Goal: Task Accomplishment & Management: Manage account settings

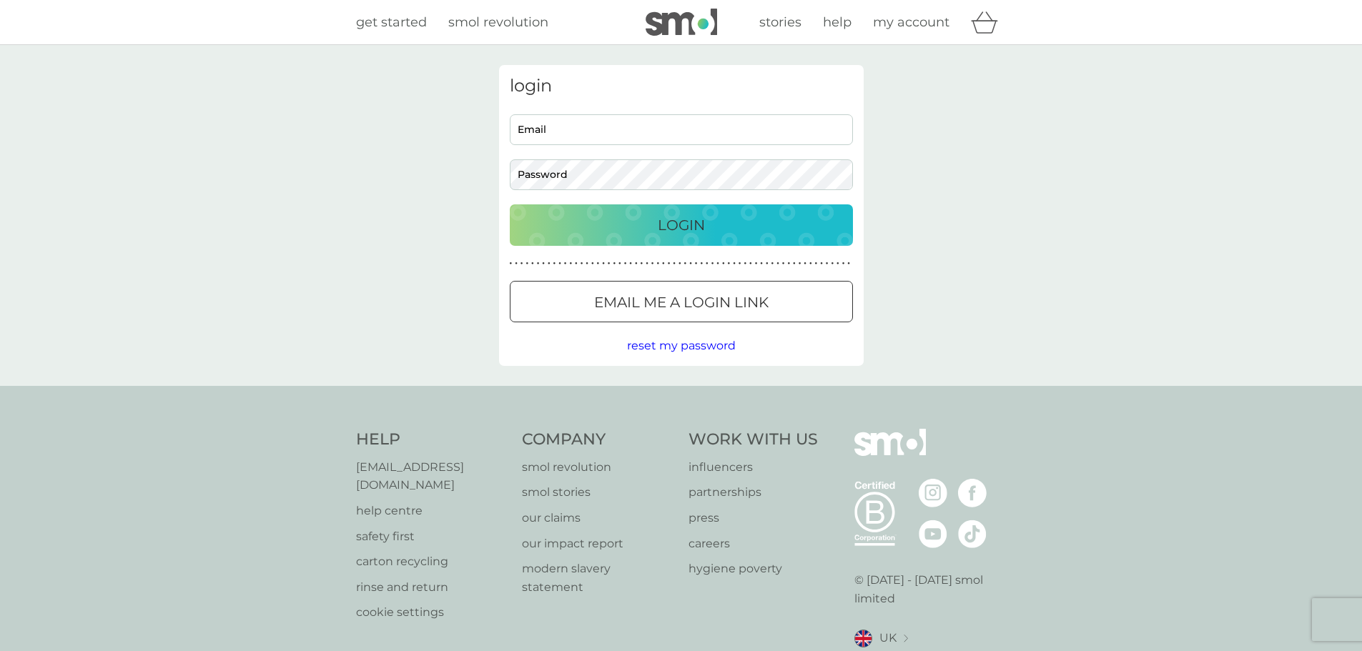
click at [705, 122] on input "Email" at bounding box center [681, 129] width 343 height 31
type input "[PERSON_NAME][EMAIL_ADDRESS][DOMAIN_NAME]"
click at [756, 218] on div "Login" at bounding box center [681, 225] width 314 height 23
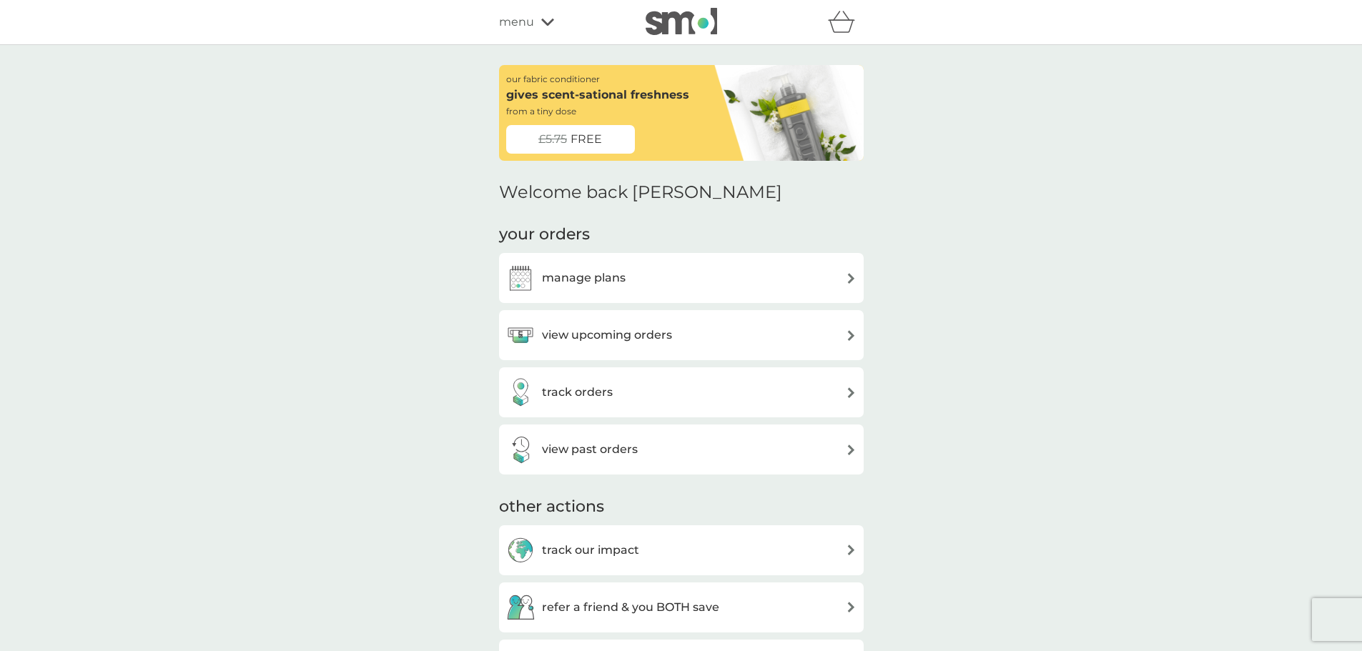
click at [723, 342] on div "view upcoming orders" at bounding box center [681, 335] width 350 height 29
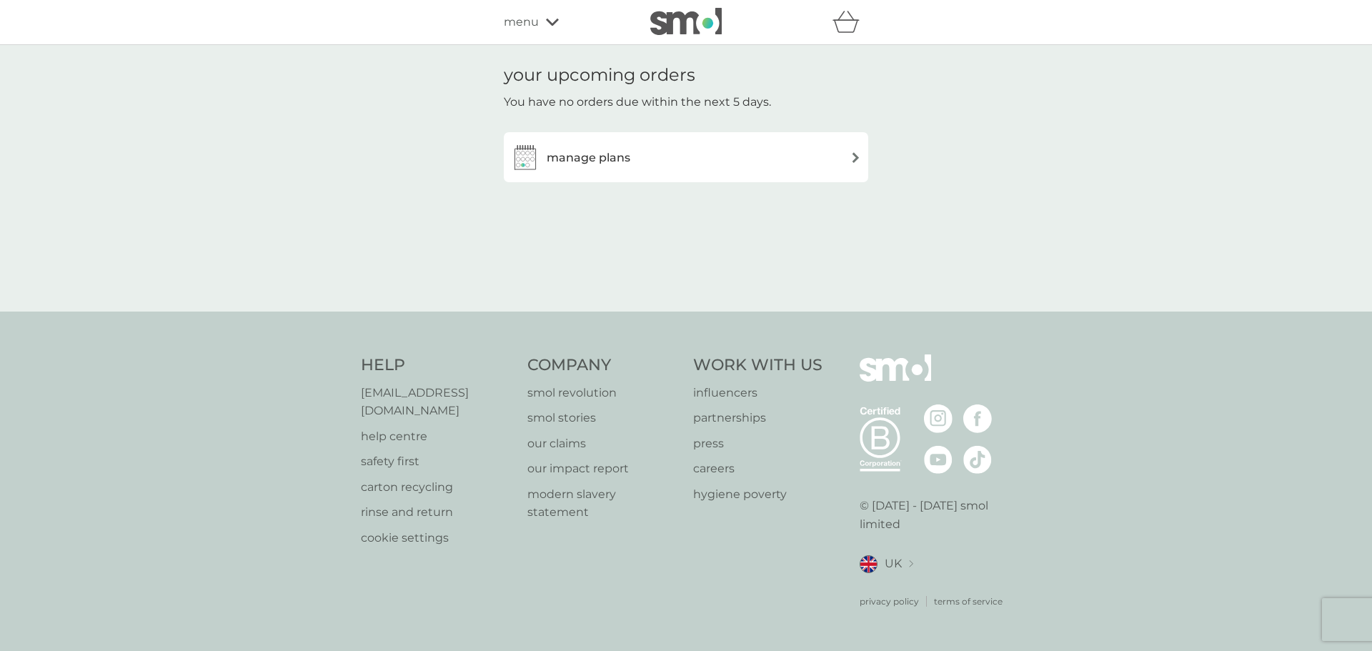
click at [702, 154] on div "manage plans" at bounding box center [686, 157] width 350 height 29
